Goal: Find specific page/section: Find specific page/section

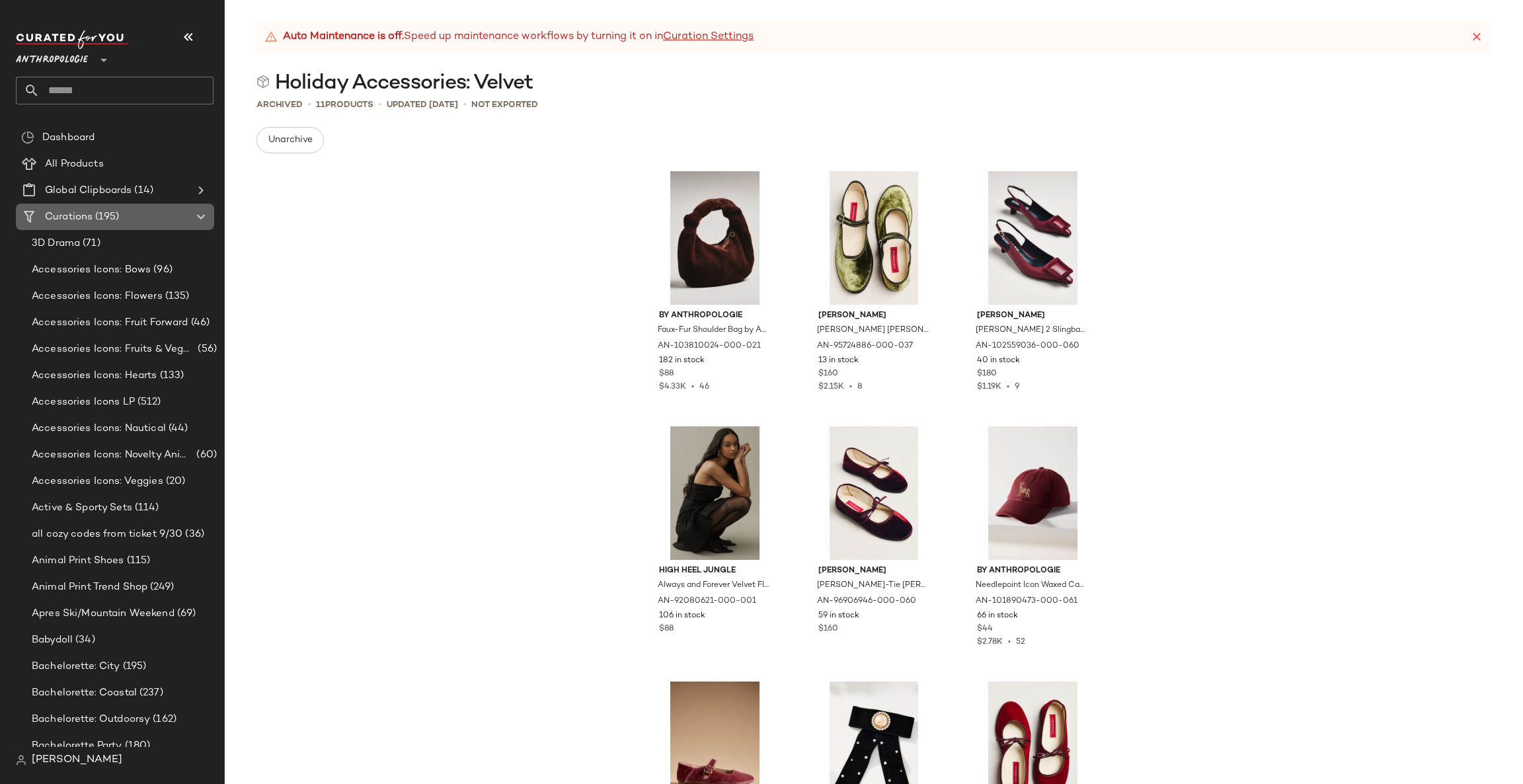
click at [171, 209] on div "Curations (195)" at bounding box center [115, 217] width 149 height 15
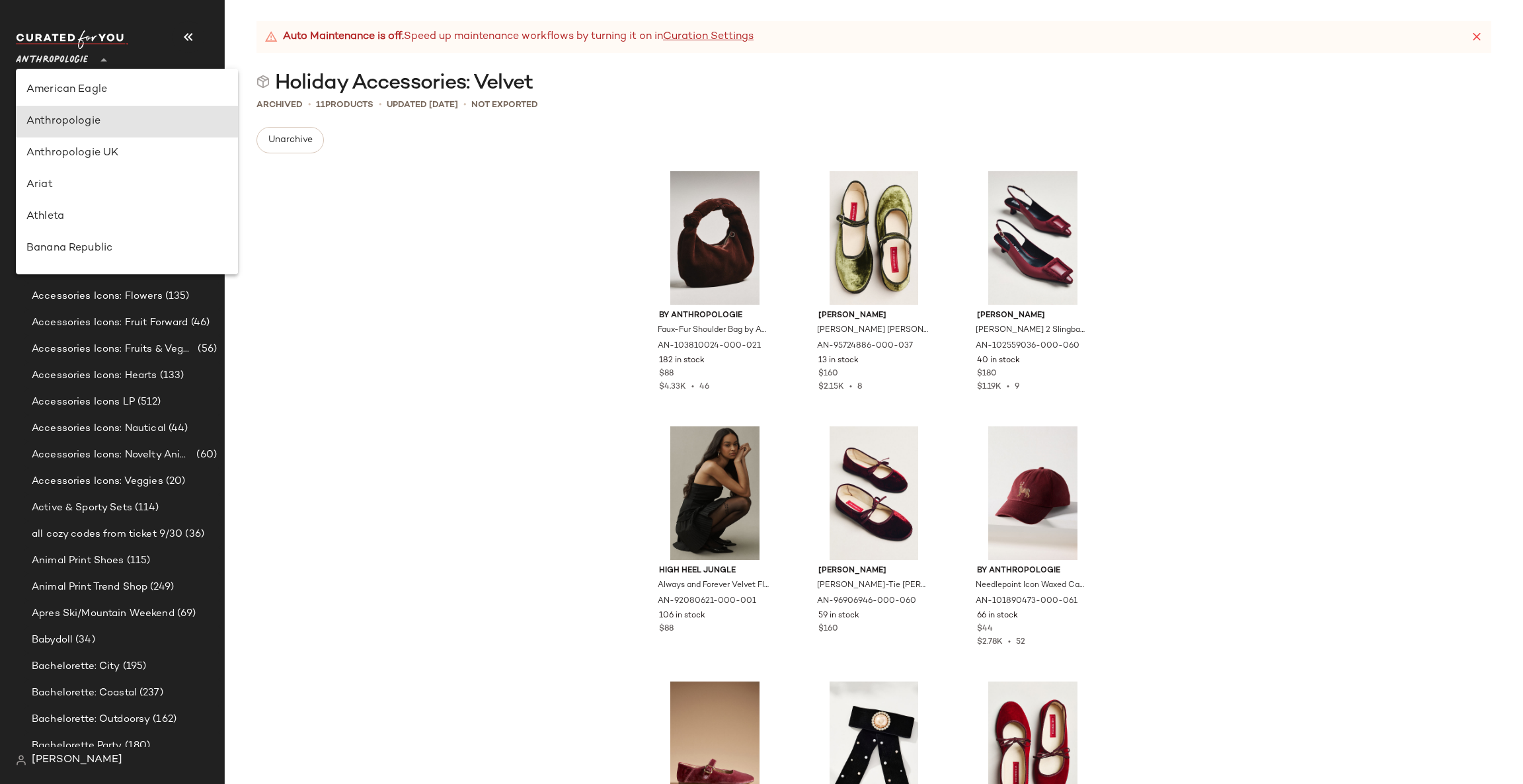
click at [72, 66] on span "Anthropologie" at bounding box center [51, 56] width 72 height 24
type input "**"
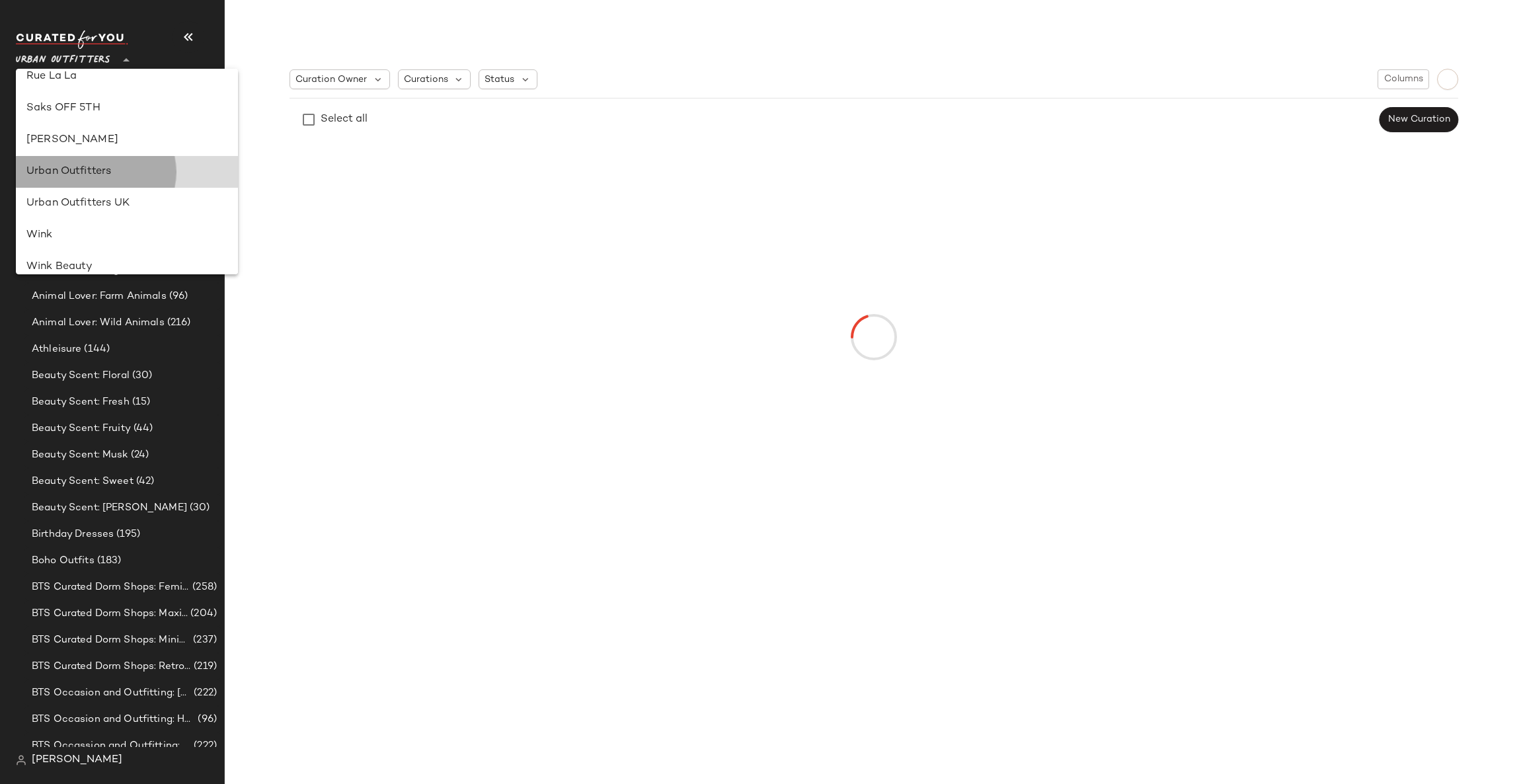
click at [103, 177] on div "Urban Outfitters" at bounding box center [126, 171] width 201 height 15
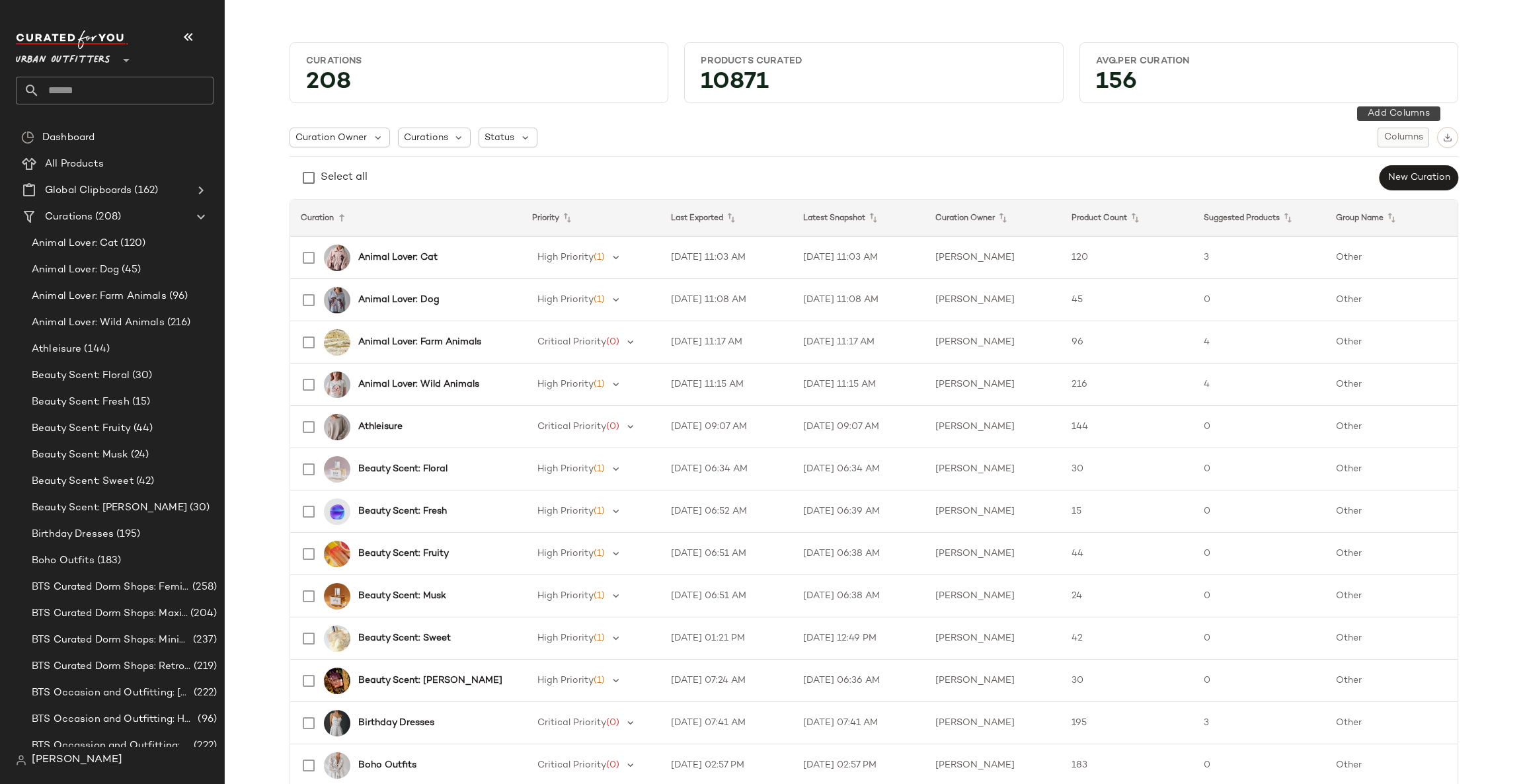
click at [1394, 136] on span "Columns" at bounding box center [1403, 137] width 40 height 11
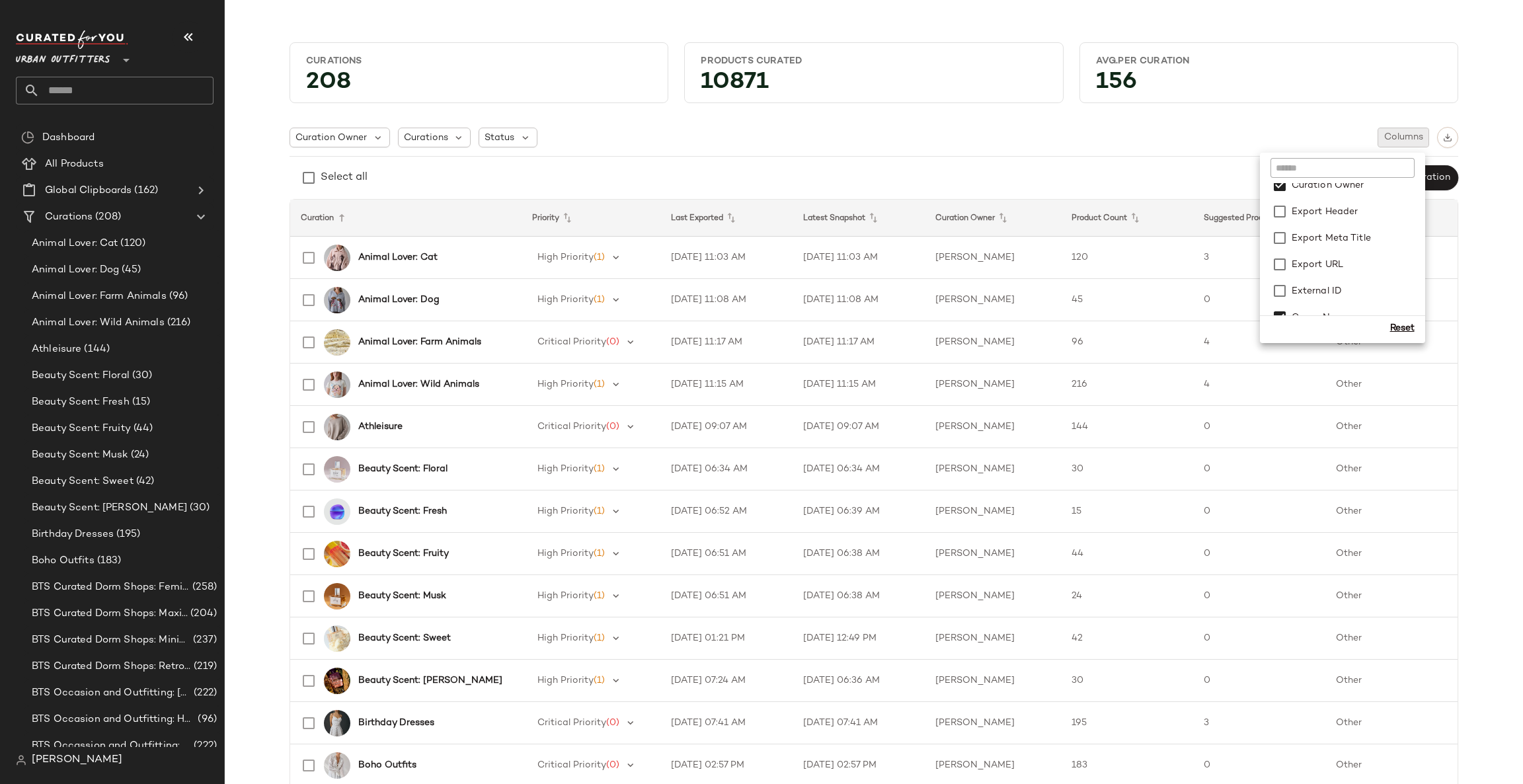
scroll to position [78, 0]
drag, startPoint x: 1415, startPoint y: 227, endPoint x: 1419, endPoint y: 241, distance: 14.6
click at [1419, 241] on div "Auto Maintenance Created Date Curation Curation Identifier Curation Owner Expor…" at bounding box center [1342, 249] width 166 height 132
click at [1508, 189] on div "Curations 208 Products Curated 10871 Avg.per Curation 156 Curation Owner Curati…" at bounding box center [874, 403] width 1298 height 763
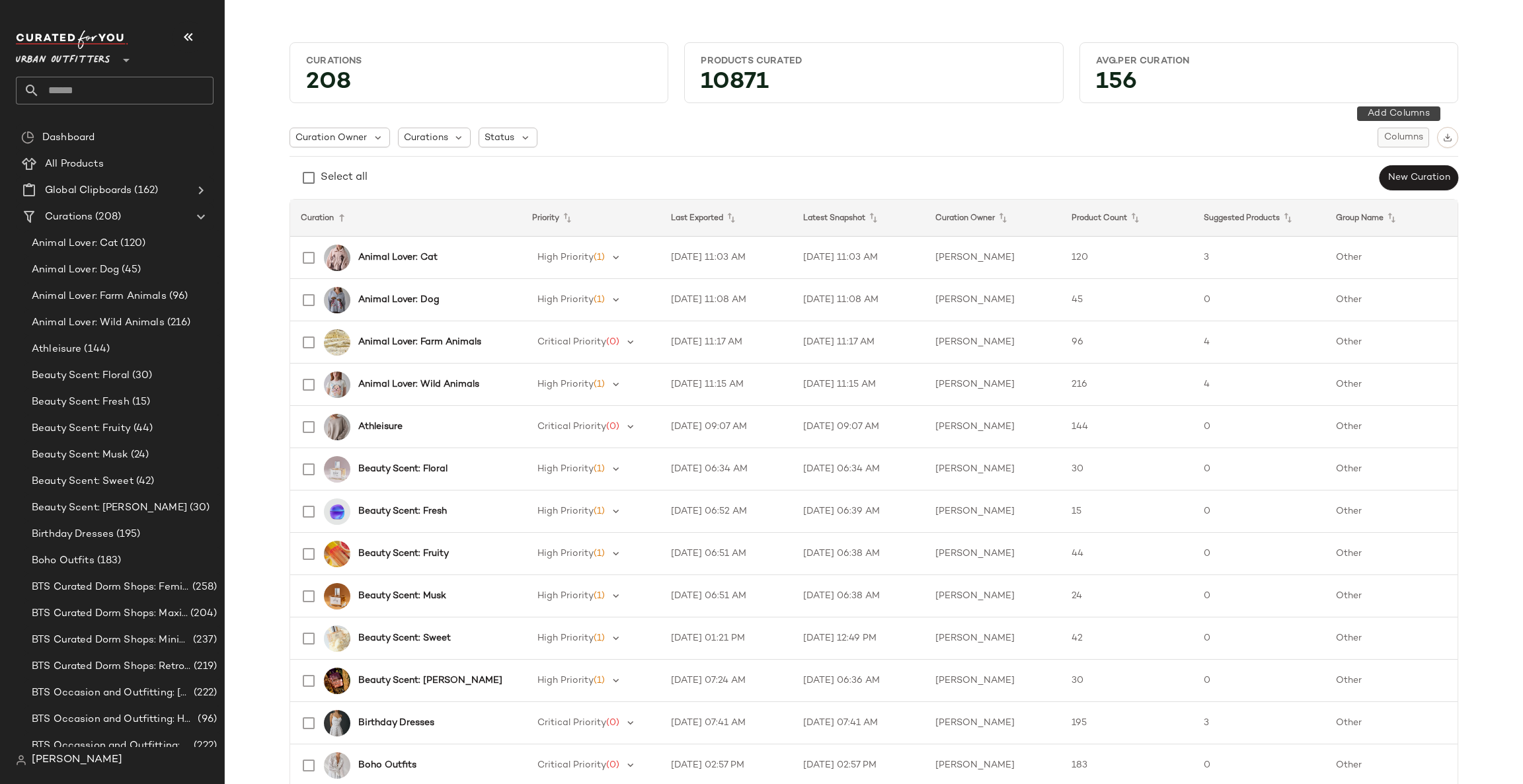
click at [1407, 138] on span "Columns" at bounding box center [1403, 137] width 40 height 11
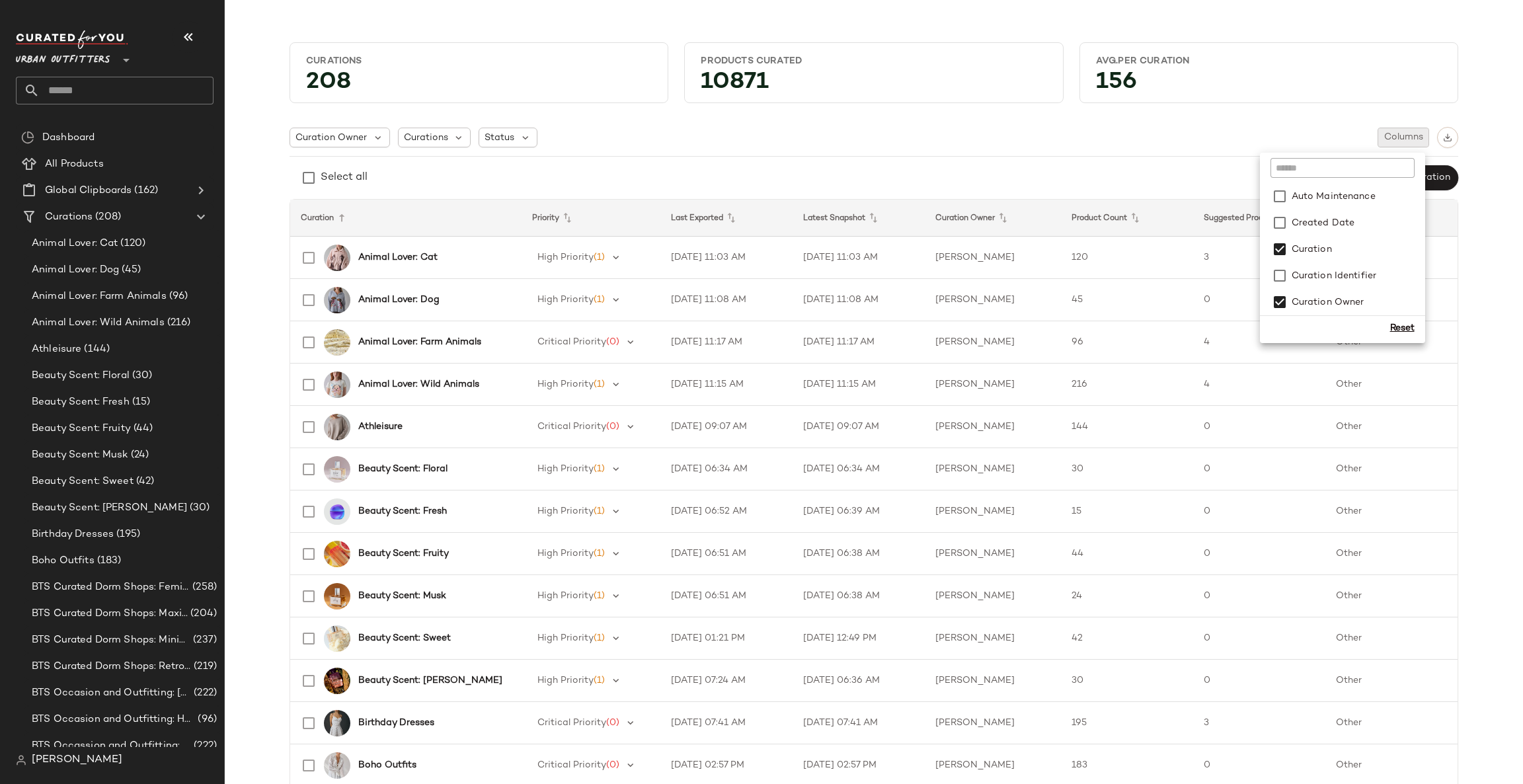
scroll to position [667, 0]
click at [1414, 329] on div "Reset" at bounding box center [1342, 327] width 166 height 22
click at [1410, 329] on div "Reset" at bounding box center [1402, 328] width 24 height 14
click at [1411, 321] on div "Reset" at bounding box center [1402, 328] width 24 height 14
click at [1407, 327] on div "Reset" at bounding box center [1402, 328] width 24 height 14
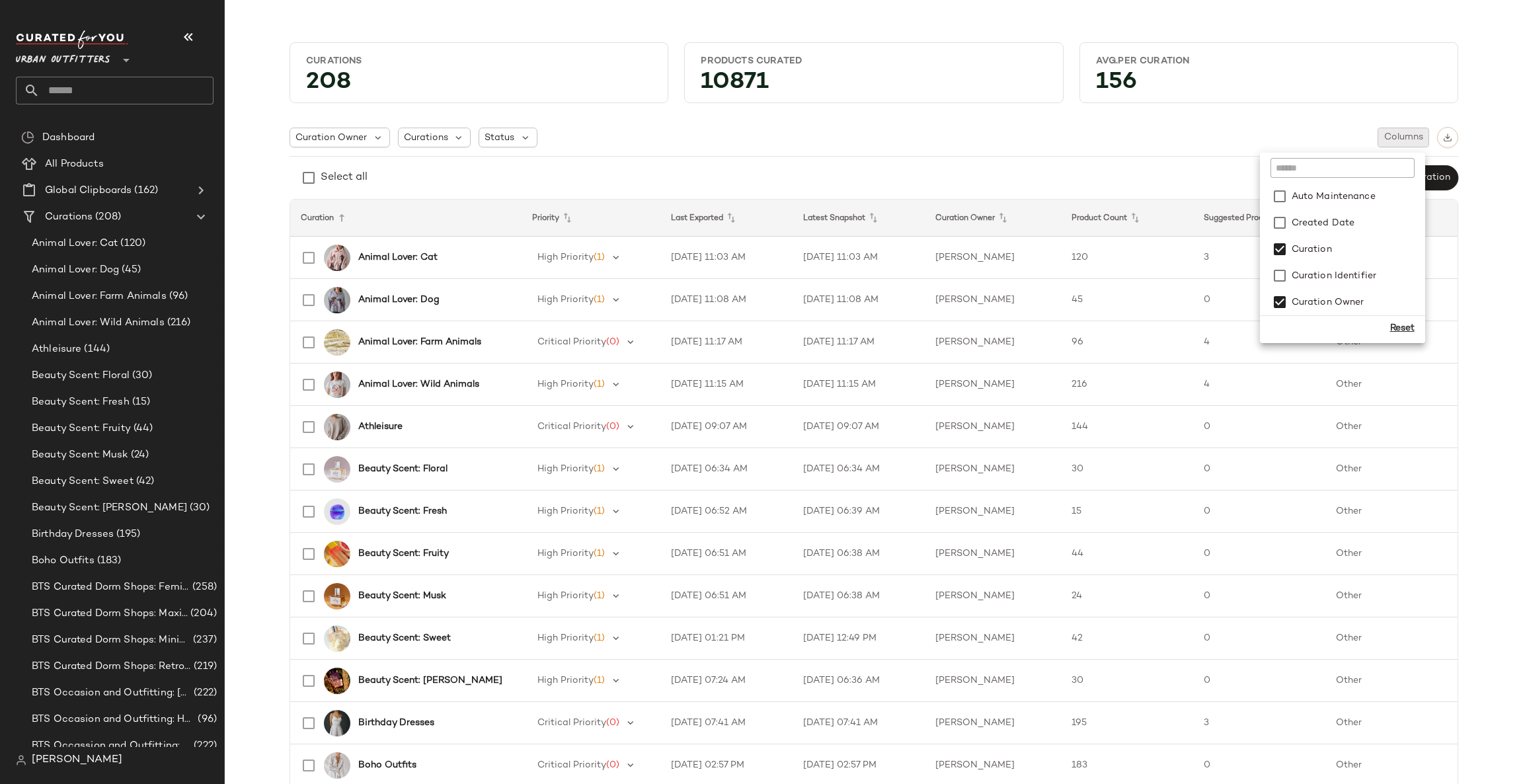
click at [1398, 327] on div "Reset" at bounding box center [1402, 328] width 24 height 14
